Goal: Transaction & Acquisition: Purchase product/service

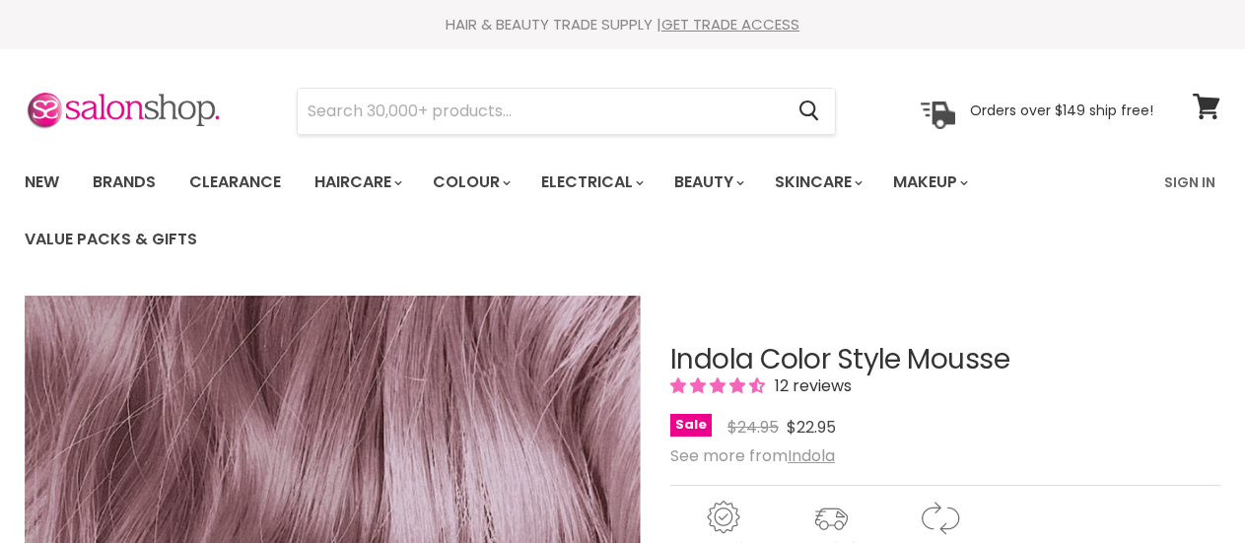
select select "Soft Mauve"
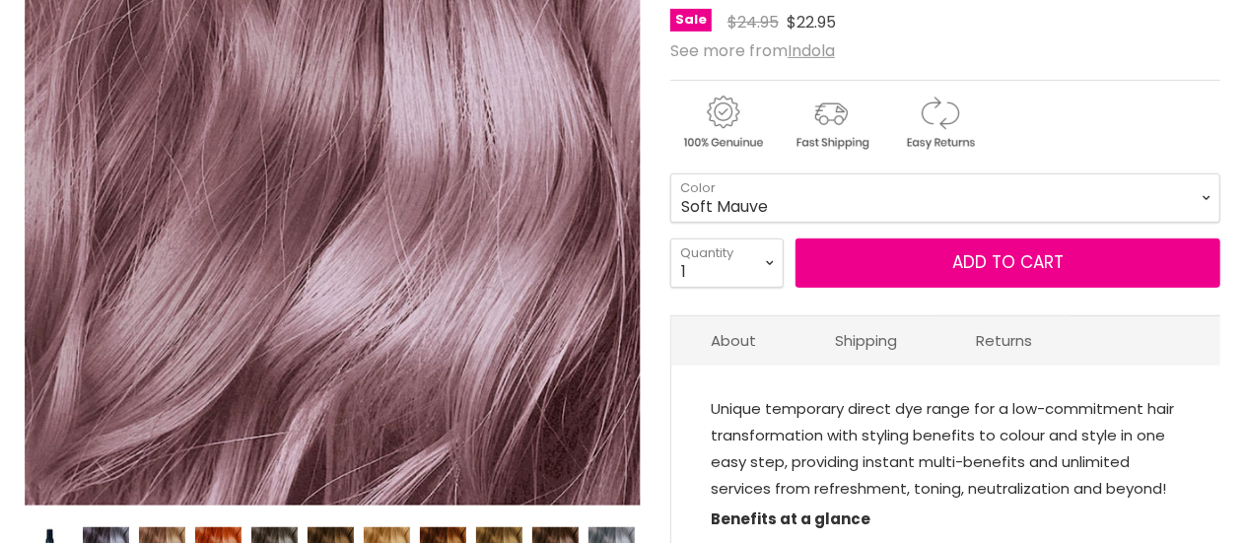
scroll to position [416, 0]
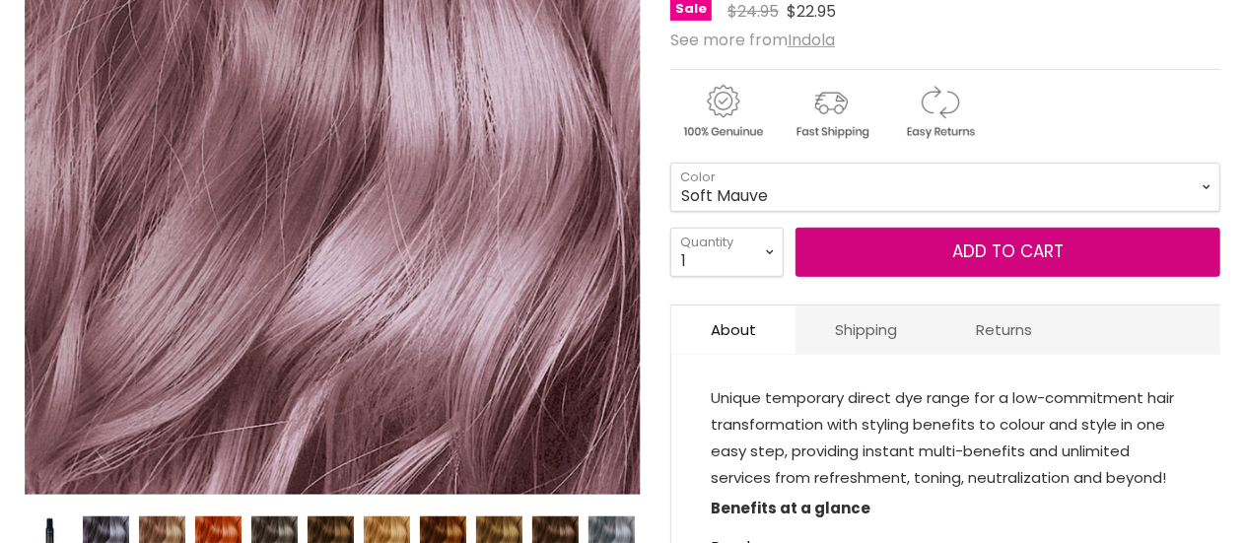
click at [903, 268] on button "Add to cart" at bounding box center [1007, 252] width 425 height 49
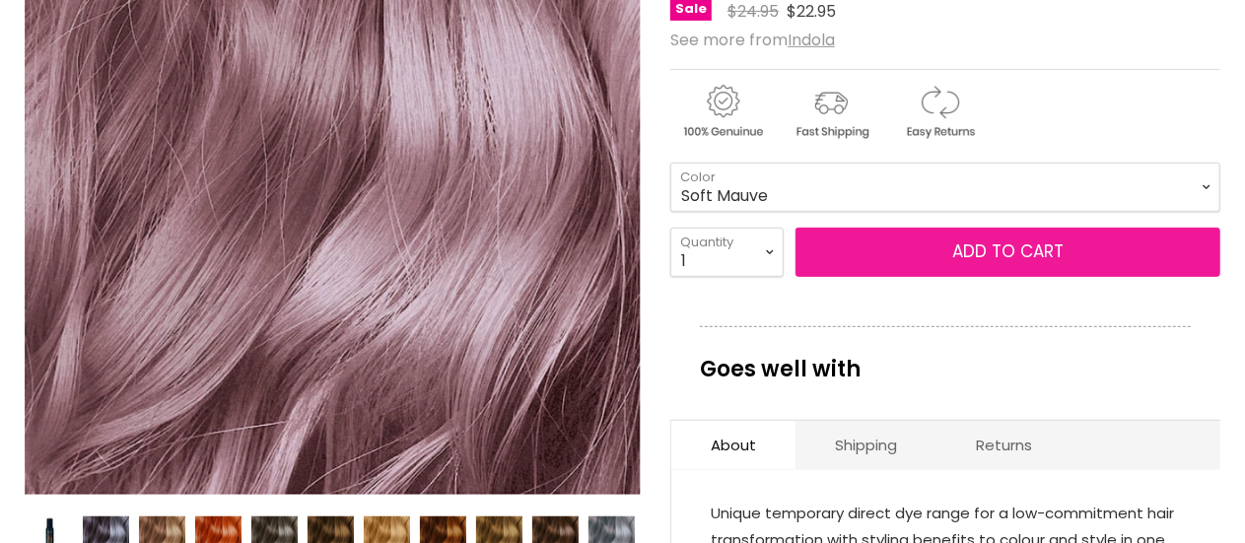
click at [917, 244] on button "Add to cart" at bounding box center [1007, 252] width 425 height 49
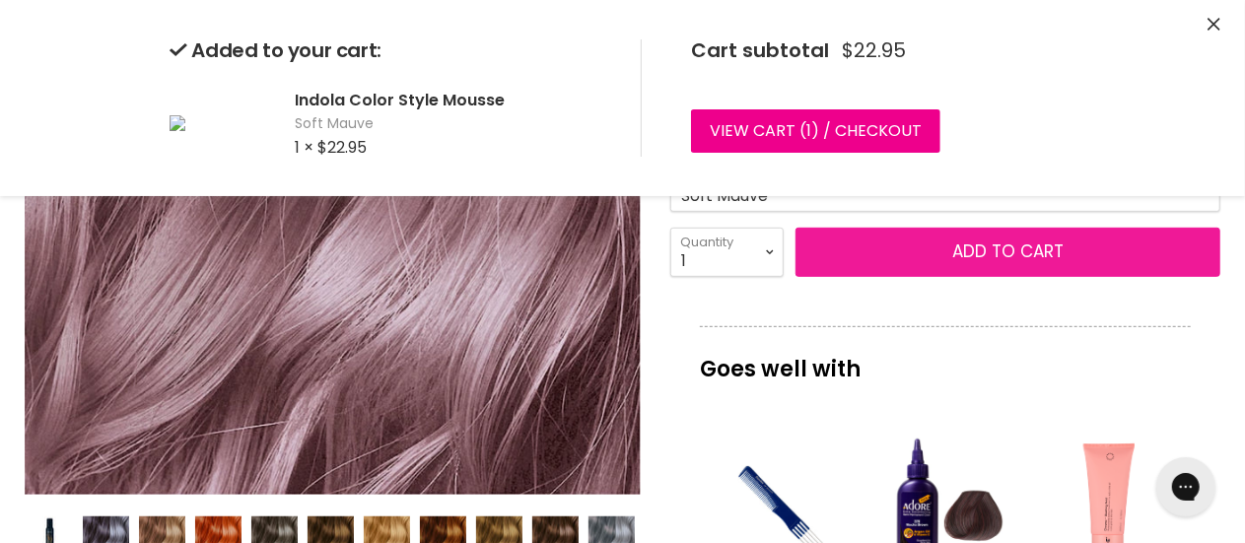
scroll to position [0, 0]
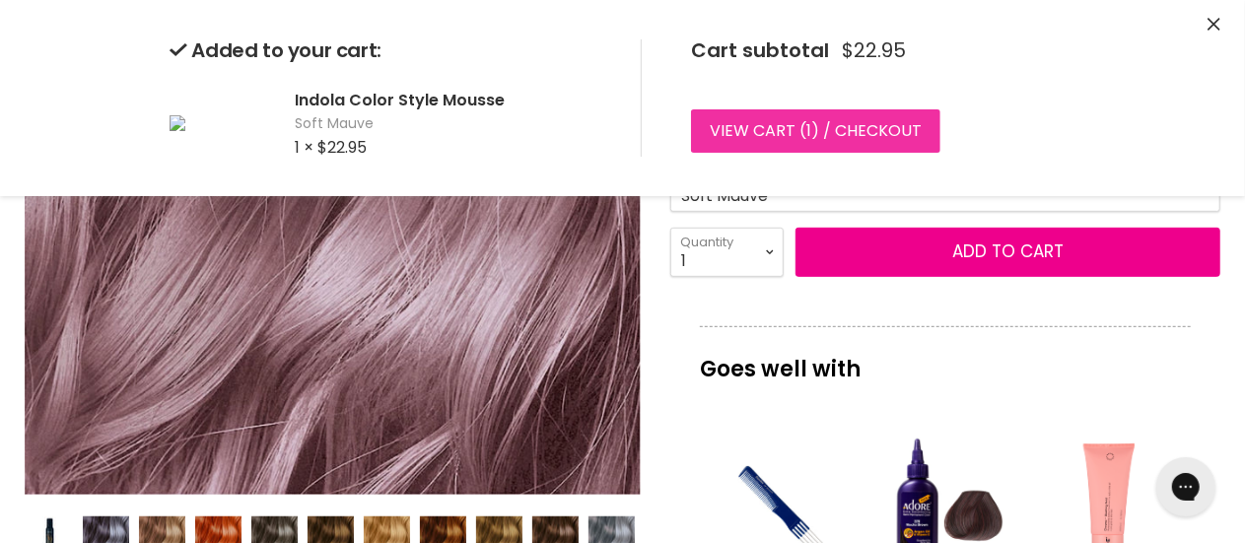
click at [928, 151] on link "View cart ( 1 ) / Checkout" at bounding box center [815, 130] width 249 height 43
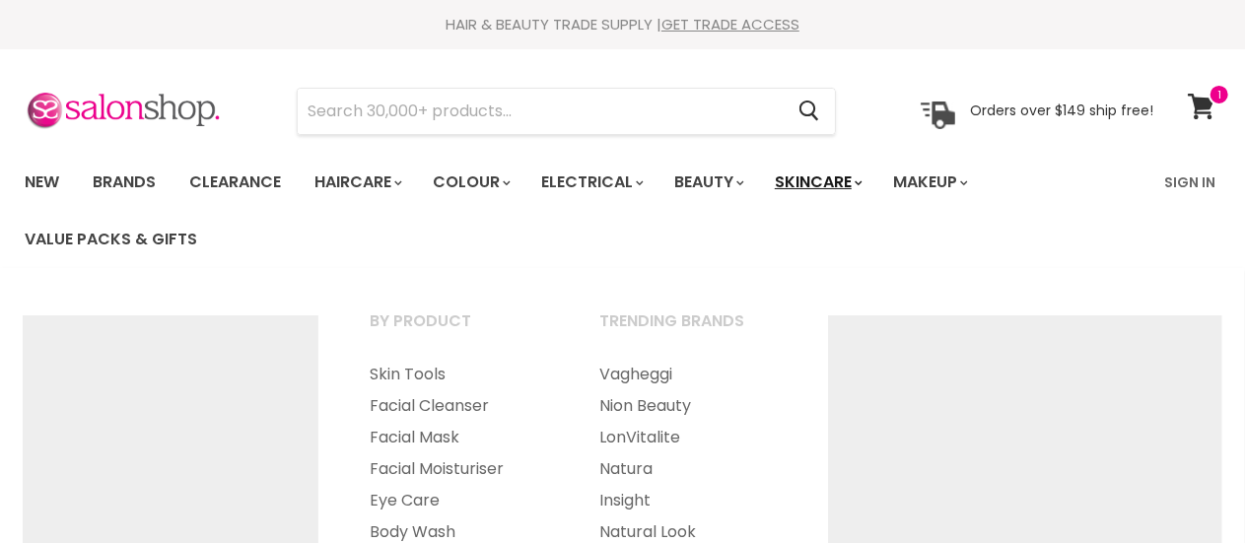
select select "Soft Mauve"
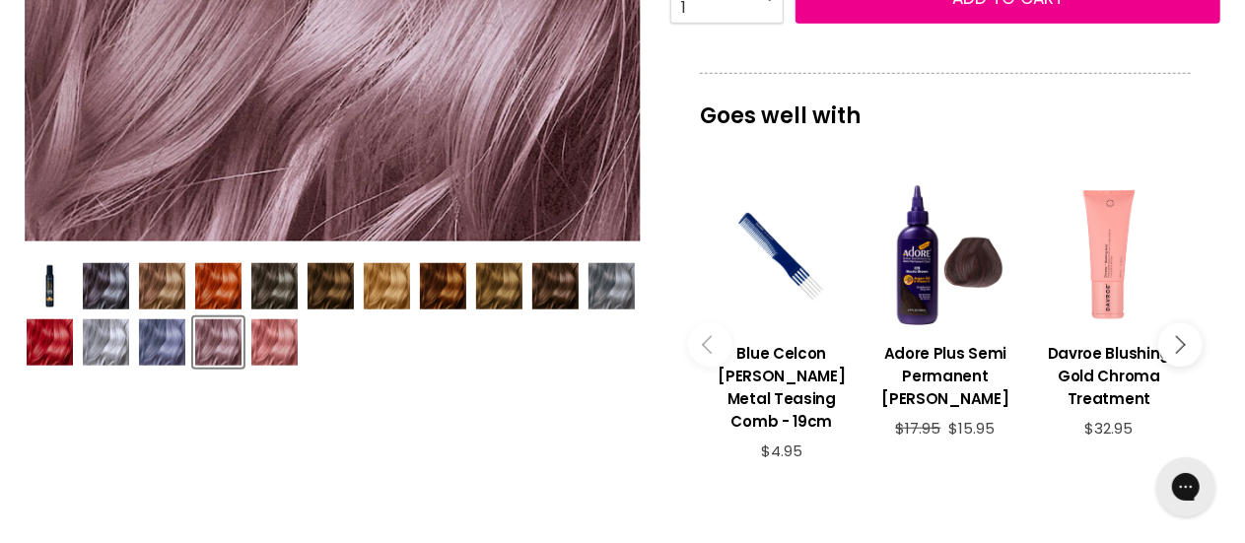
scroll to position [668, 0]
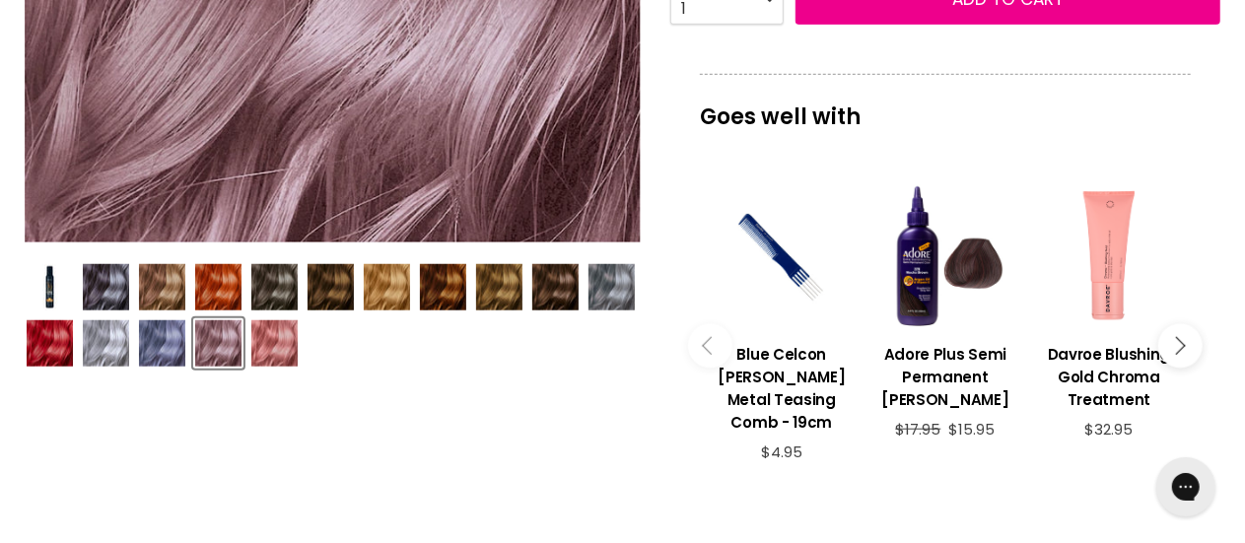
click at [773, 231] on div "Main content" at bounding box center [781, 256] width 144 height 144
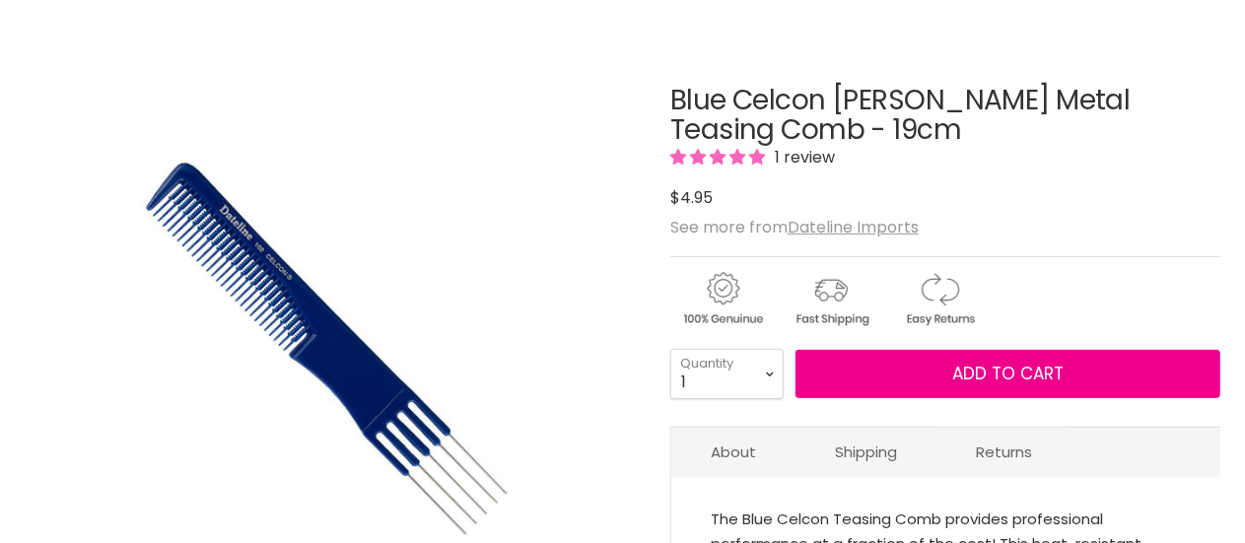
scroll to position [259, 0]
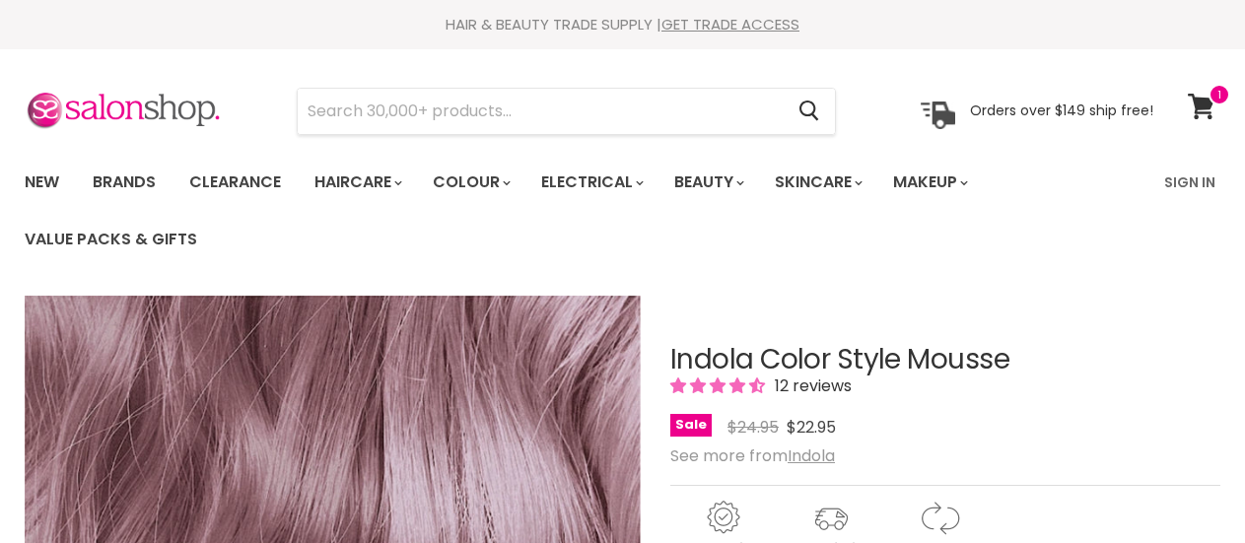
select select "Soft Mauve"
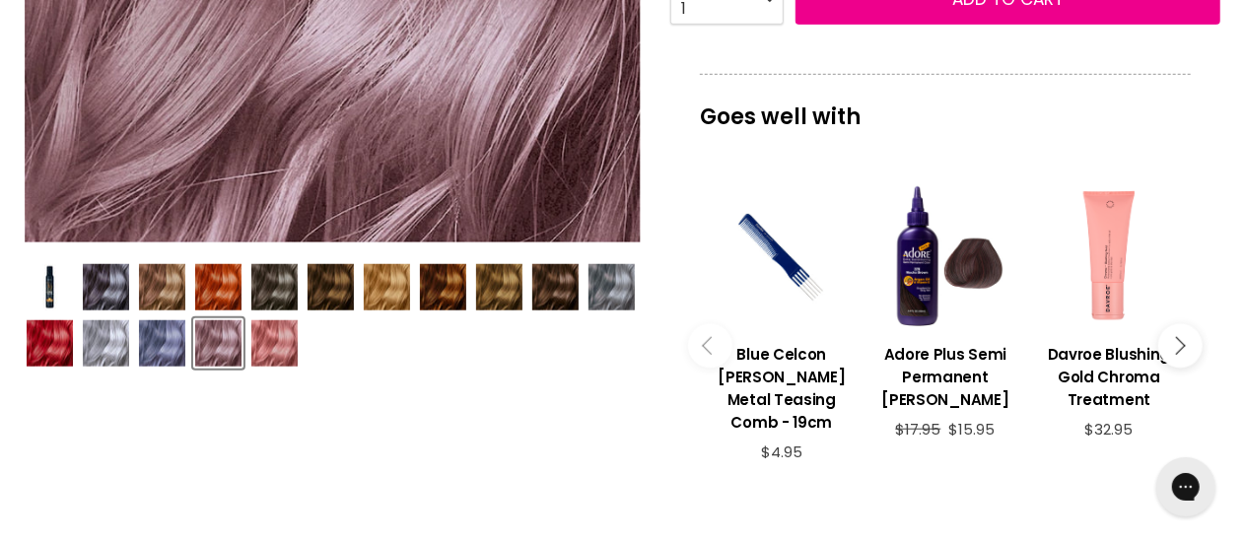
click at [109, 351] on img "Product thumbnails" at bounding box center [106, 343] width 46 height 46
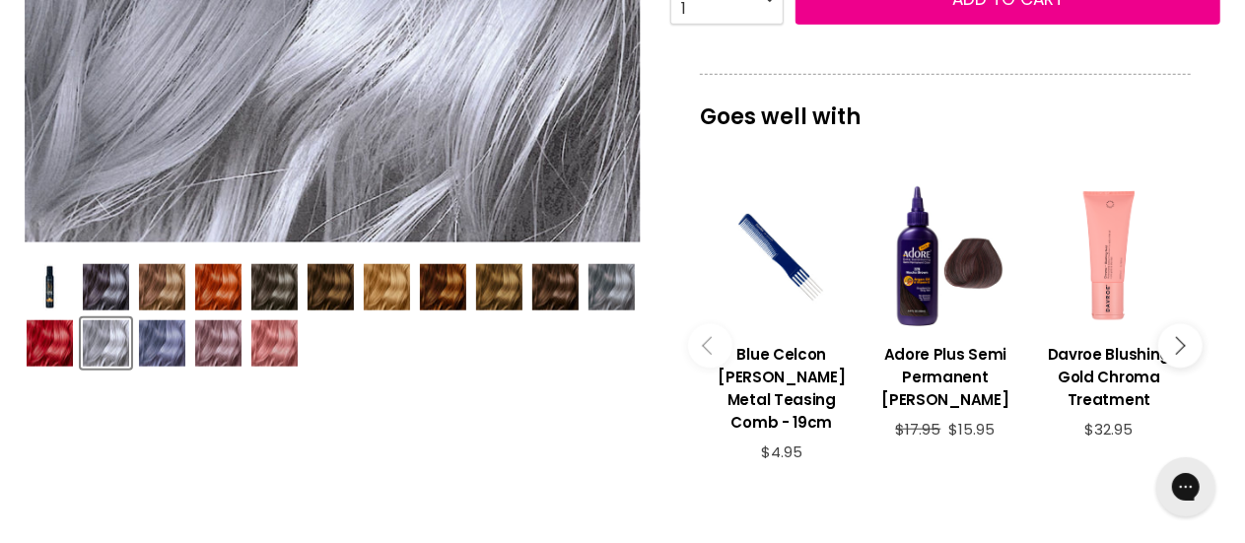
click at [218, 290] on img "Product thumbnails" at bounding box center [218, 287] width 46 height 46
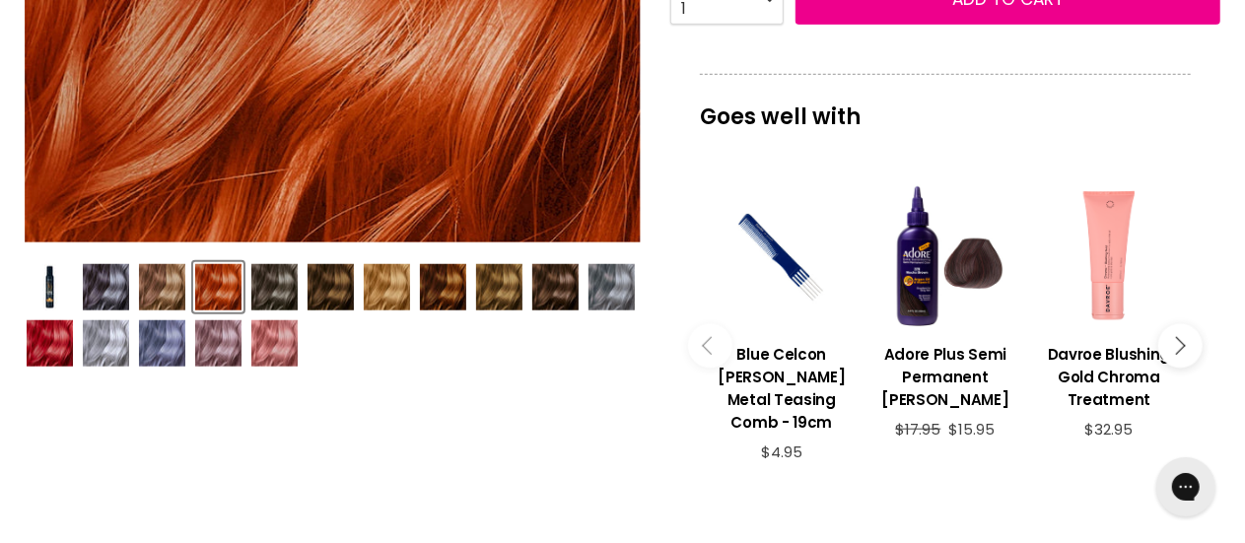
click at [165, 352] on img "Product thumbnails" at bounding box center [162, 343] width 46 height 46
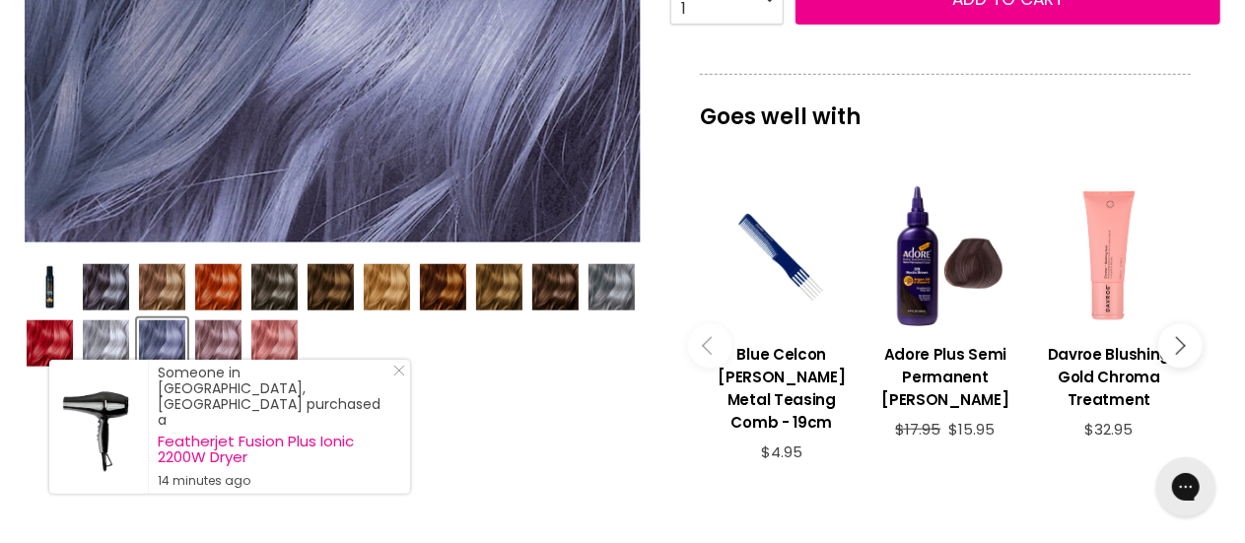
click at [34, 348] on img "Product thumbnails" at bounding box center [50, 343] width 46 height 46
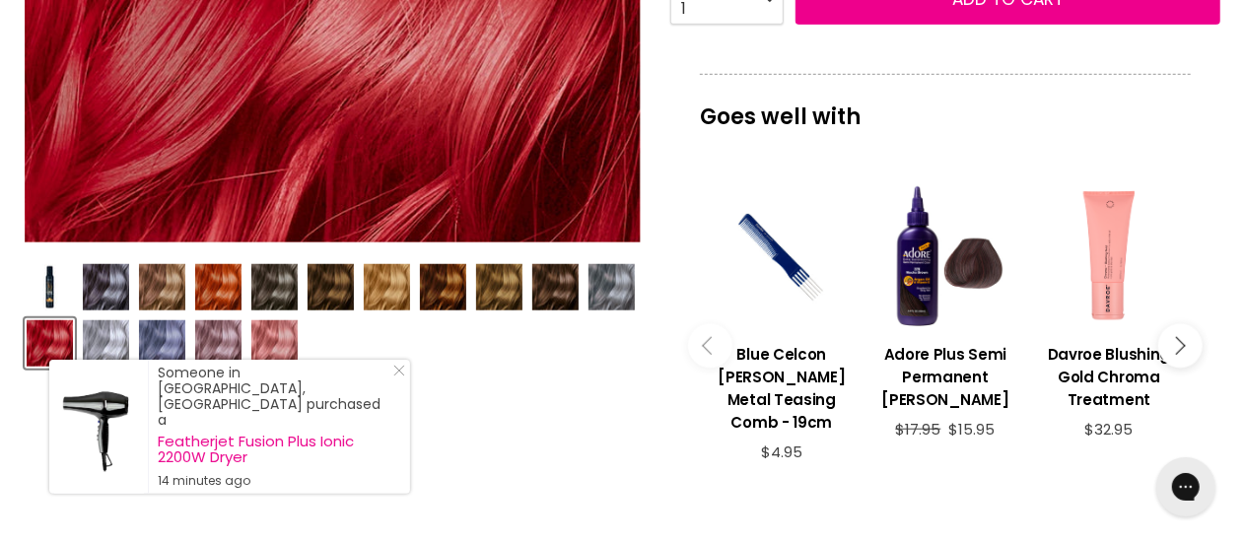
click at [34, 348] on img "Product thumbnails" at bounding box center [50, 343] width 46 height 46
click at [281, 352] on img "Product thumbnails" at bounding box center [274, 343] width 46 height 46
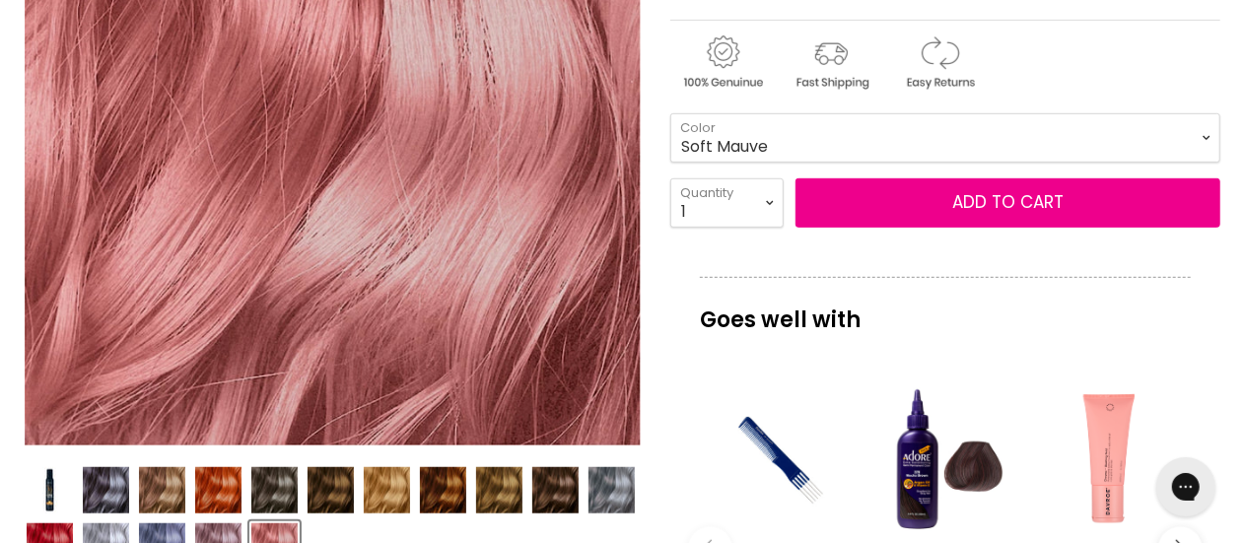
scroll to position [468, 0]
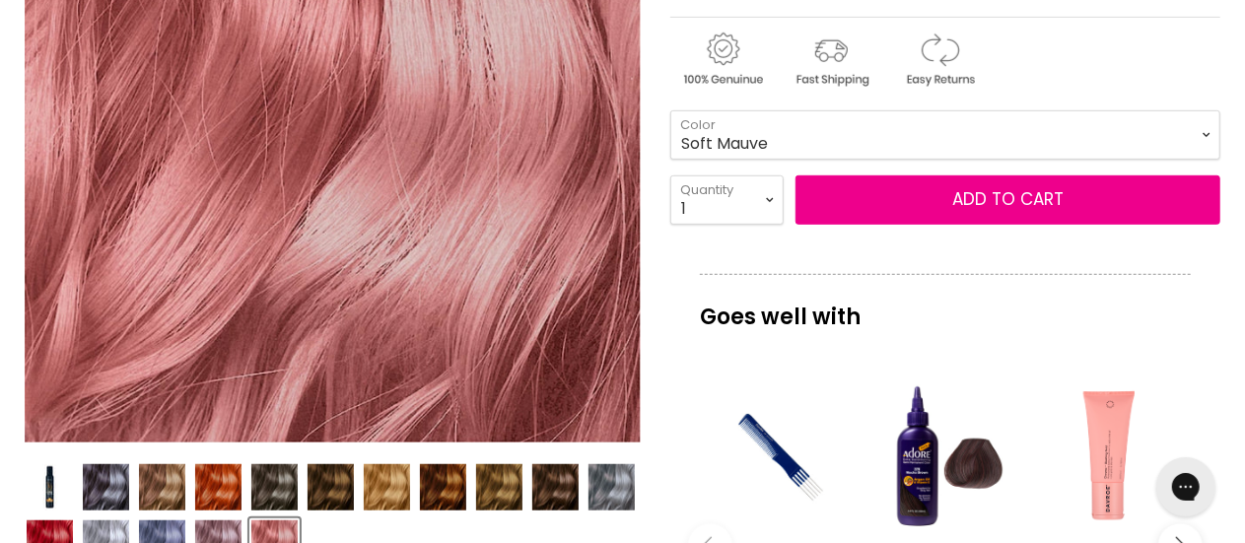
click at [439, 474] on img "Product thumbnails" at bounding box center [443, 487] width 46 height 46
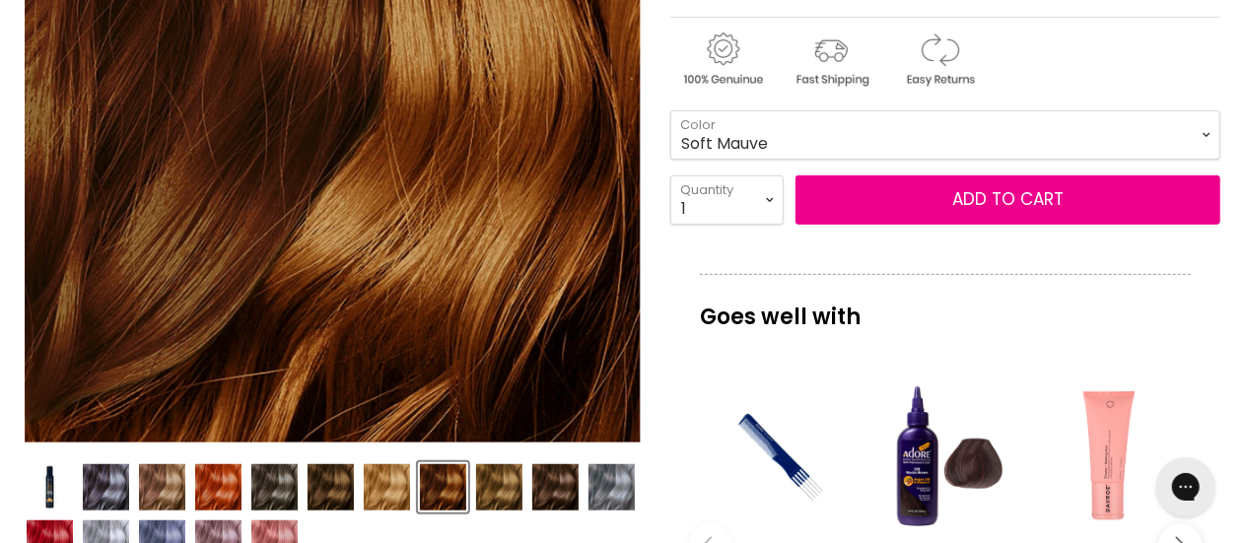
click at [493, 484] on img "Product thumbnails" at bounding box center [499, 487] width 46 height 46
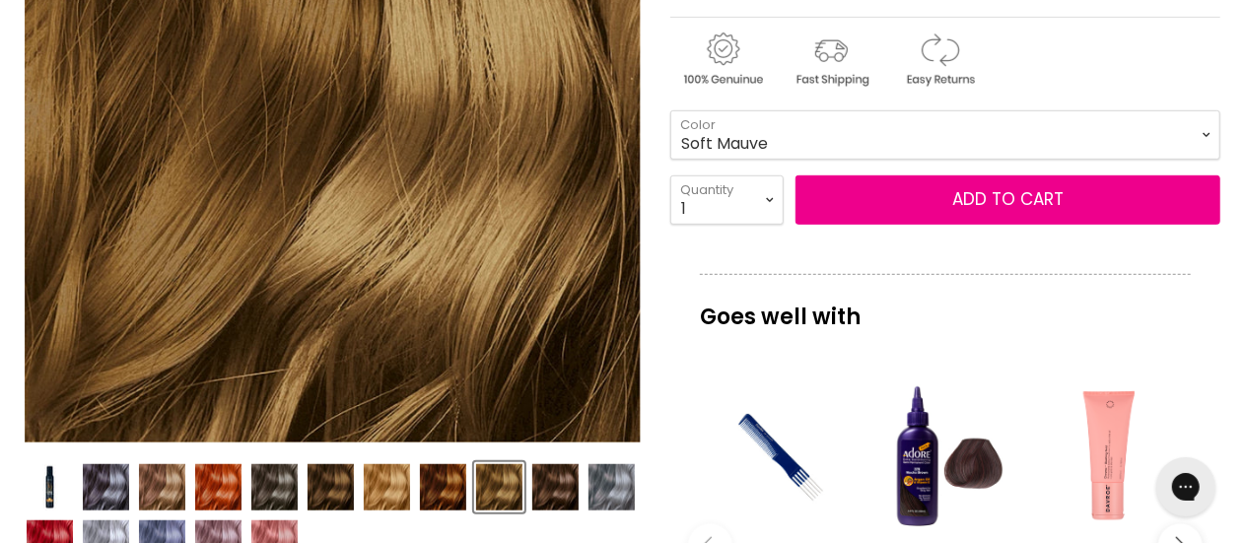
click at [230, 478] on img "Product thumbnails" at bounding box center [218, 487] width 46 height 46
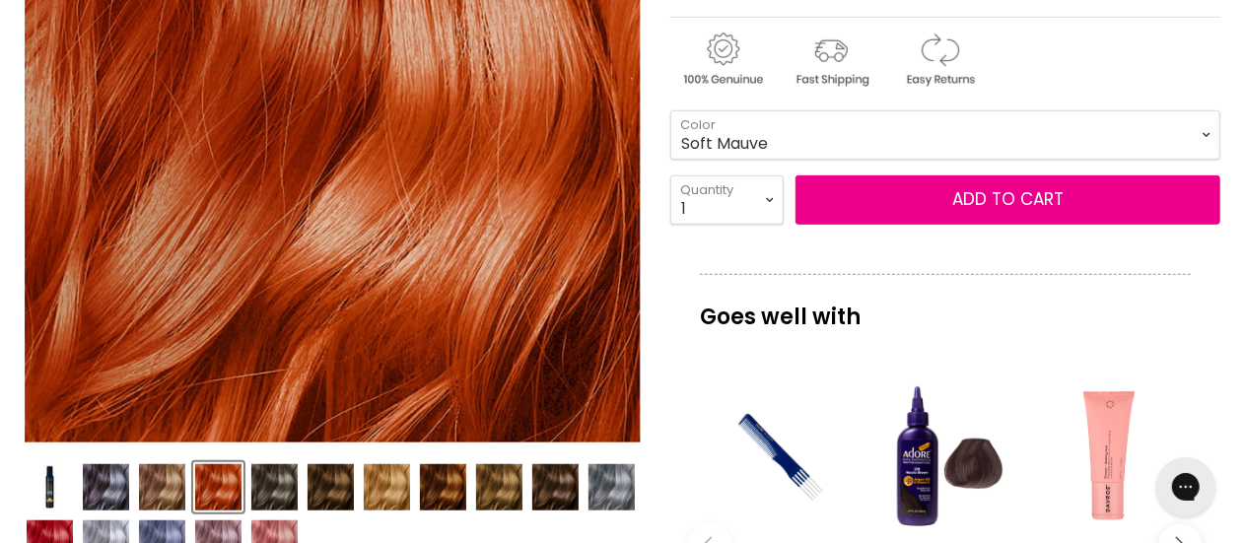
click at [158, 486] on img "Product thumbnails" at bounding box center [162, 487] width 46 height 46
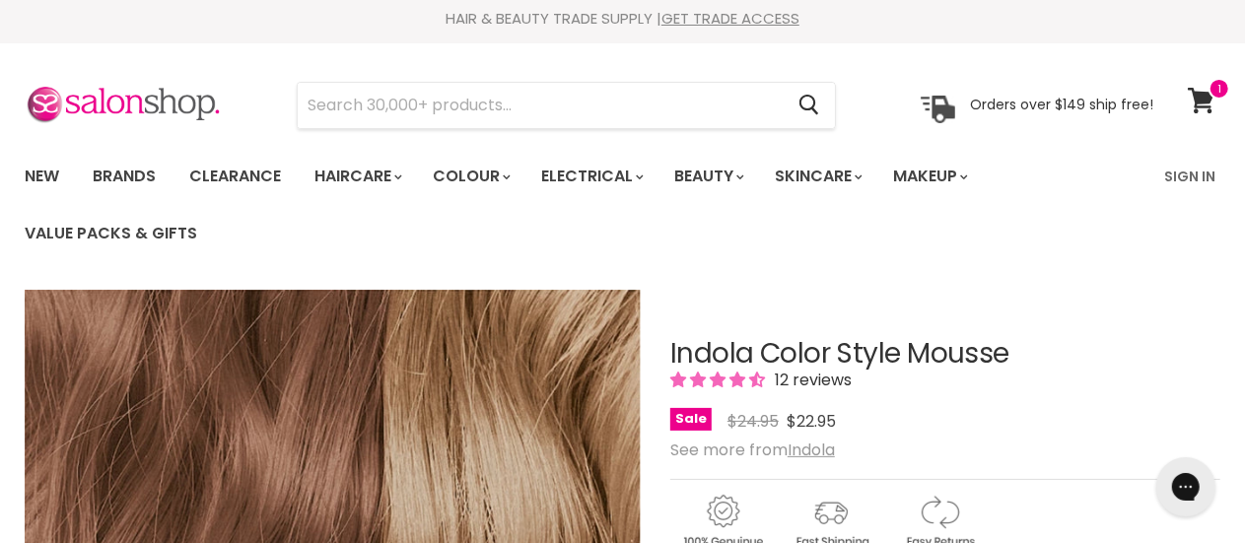
scroll to position [0, 0]
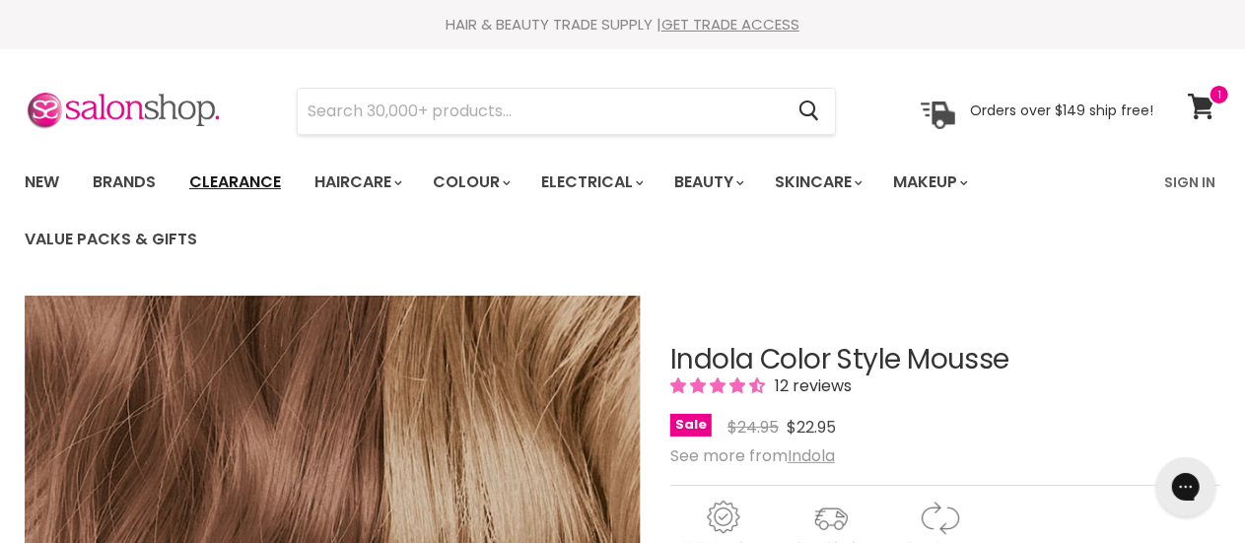
click at [262, 190] on link "Clearance" at bounding box center [234, 182] width 121 height 41
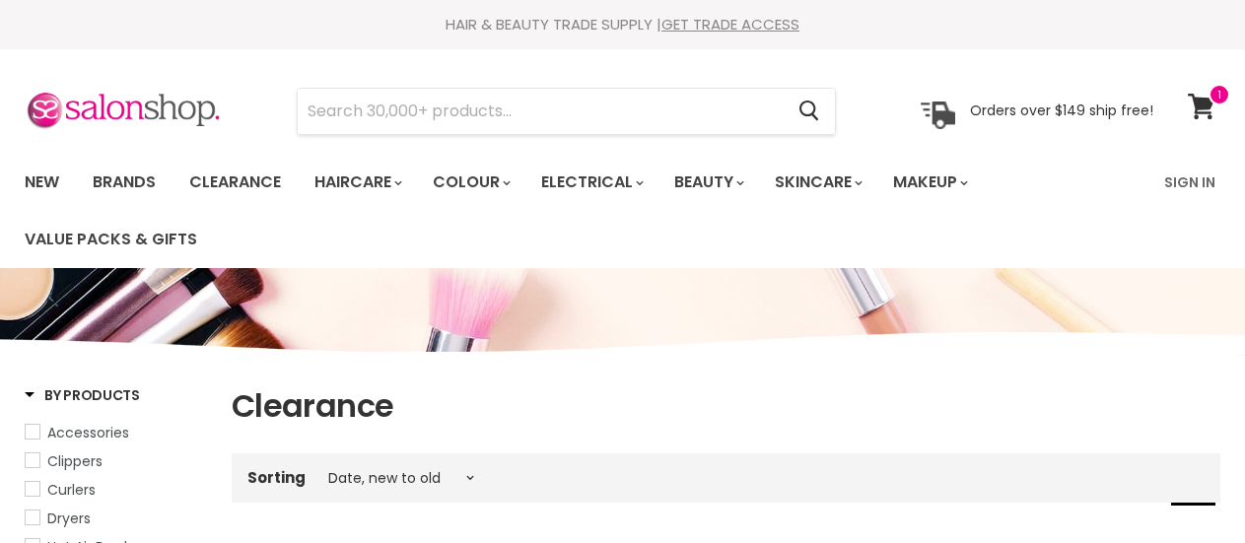
select select "created-descending"
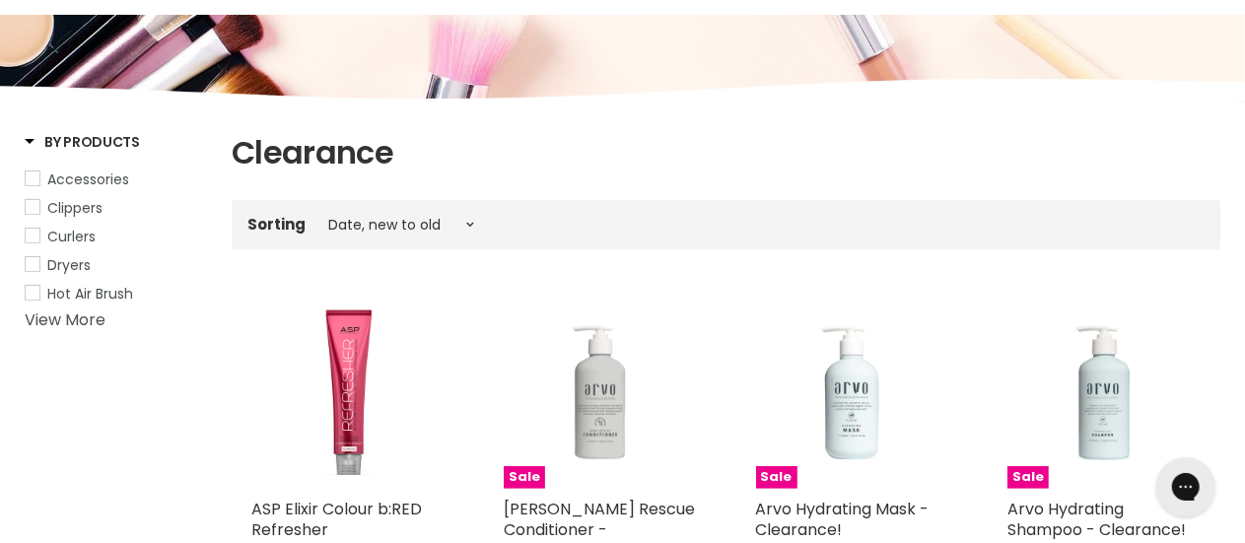
scroll to position [153, 0]
